Goal: Check status

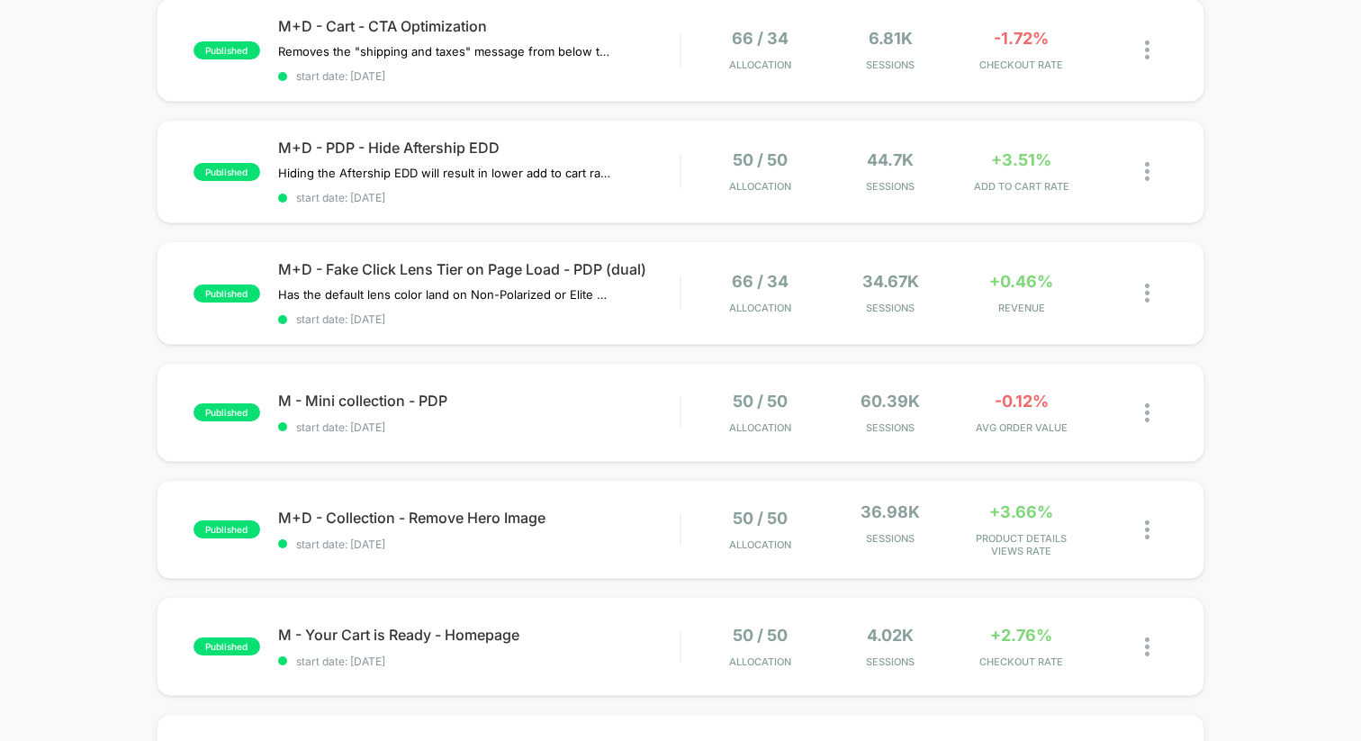
scroll to position [300, 0]
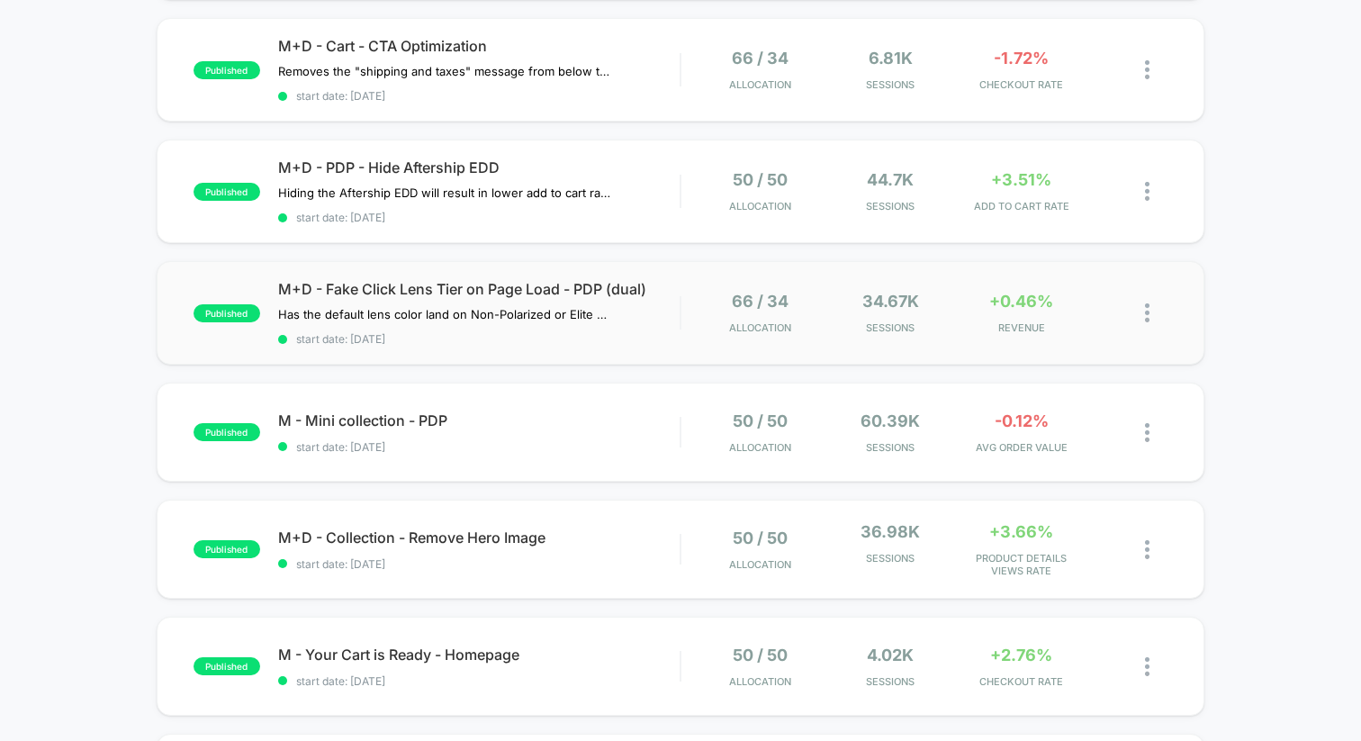
click at [680, 289] on div "published M+D - Fake Click Lens Tier on Page Load - PDP (dual) Has the default …" at bounding box center [681, 313] width 1048 height 104
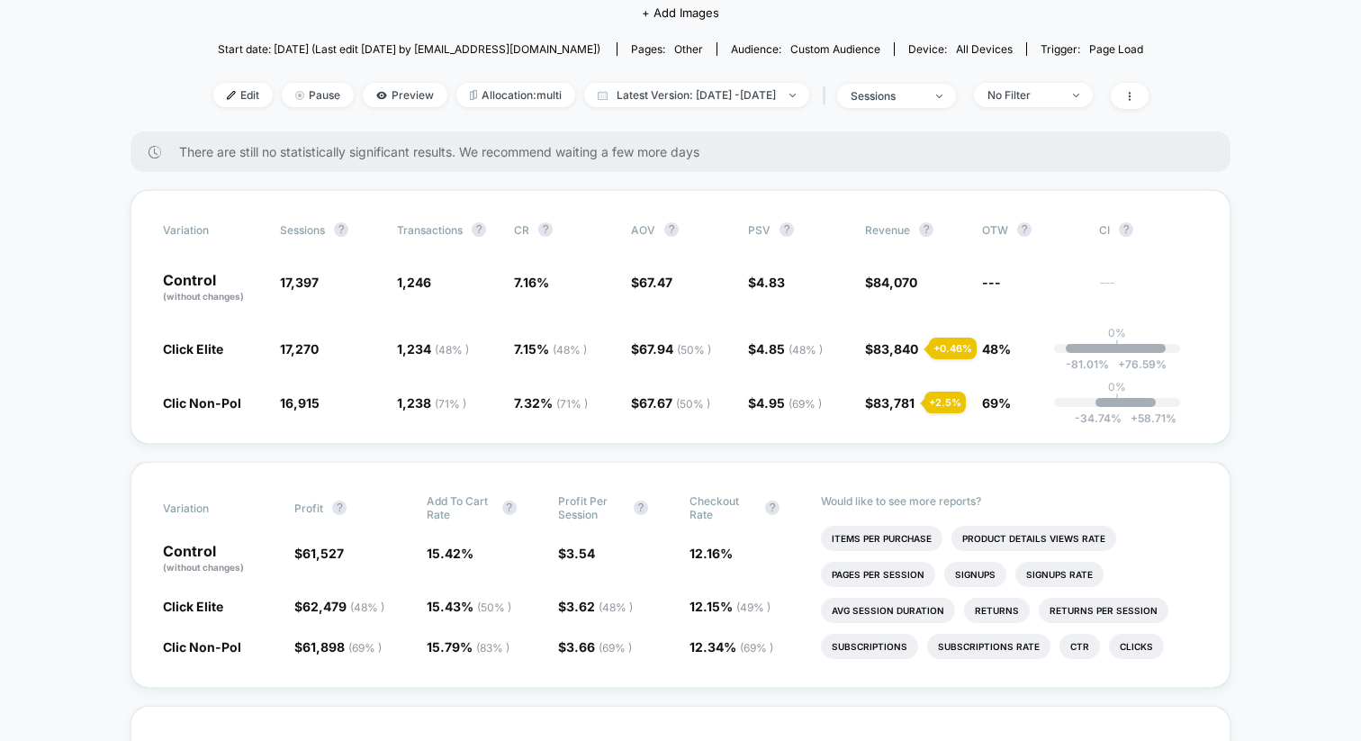
scroll to position [220, 0]
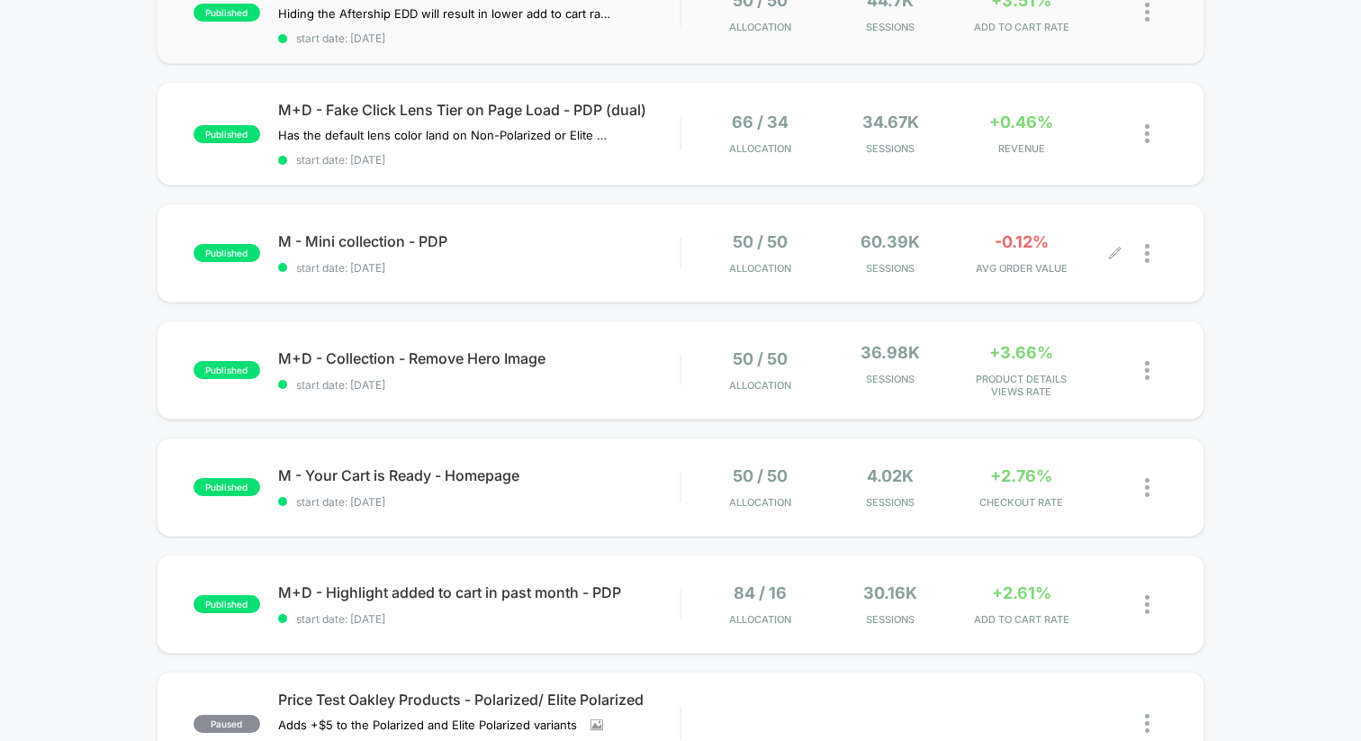
scroll to position [484, 0]
